Goal: Navigation & Orientation: Find specific page/section

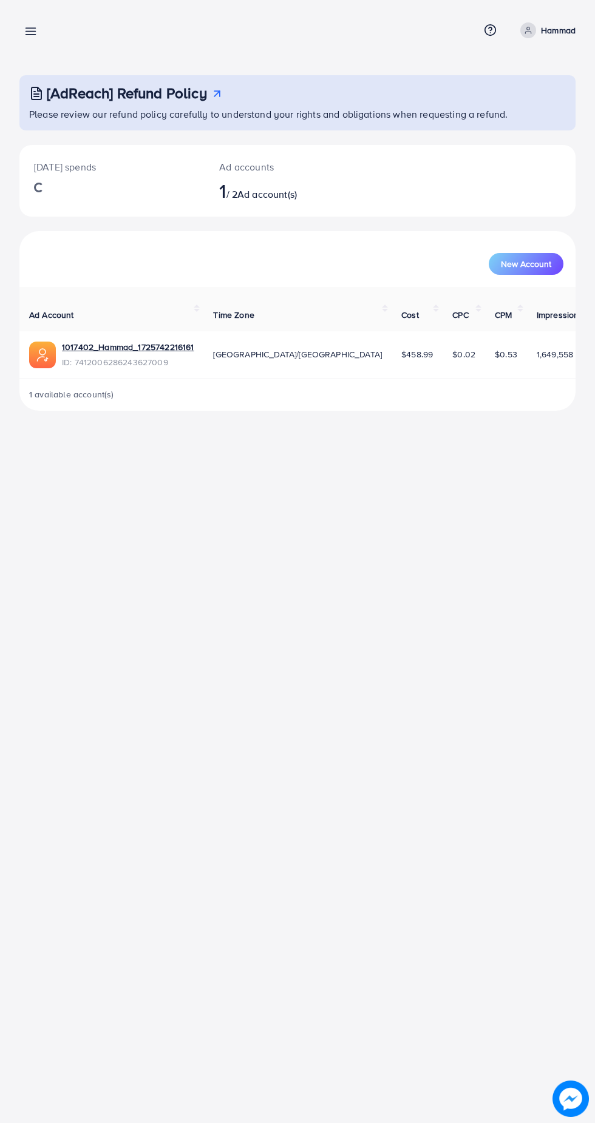
click at [33, 32] on line at bounding box center [31, 32] width 10 height 0
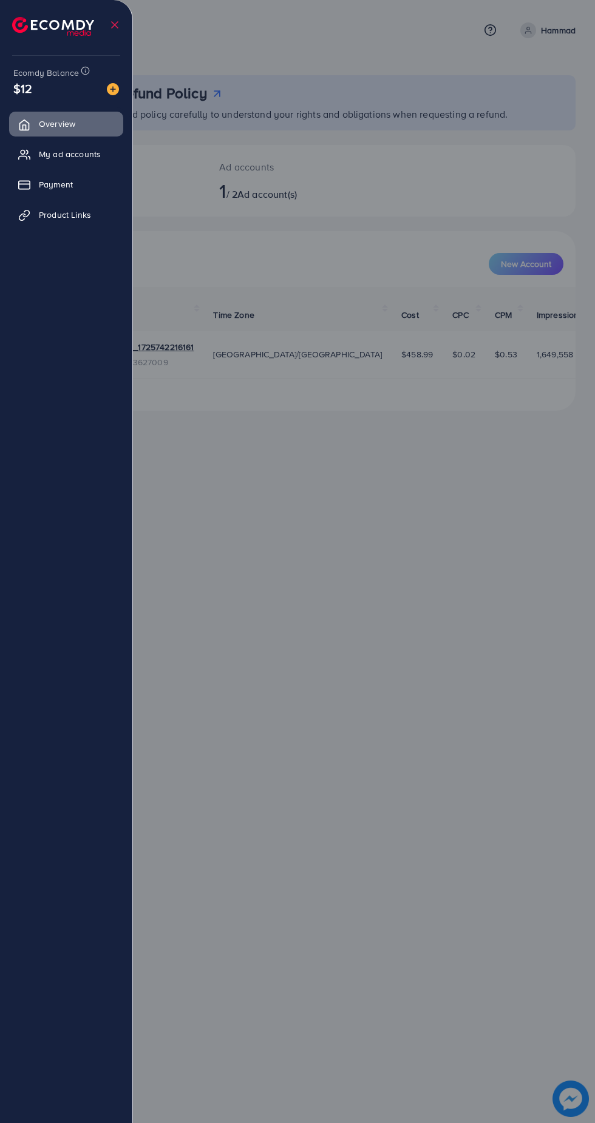
click at [78, 214] on span "Product Links" at bounding box center [65, 215] width 52 height 12
